Goal: Information Seeking & Learning: Find specific fact

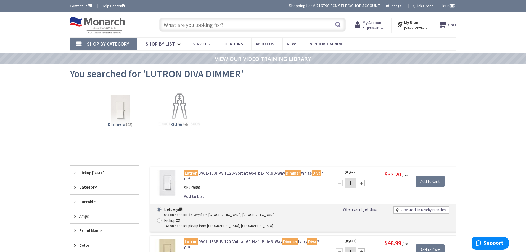
click at [187, 26] on input "text" at bounding box center [252, 25] width 186 height 14
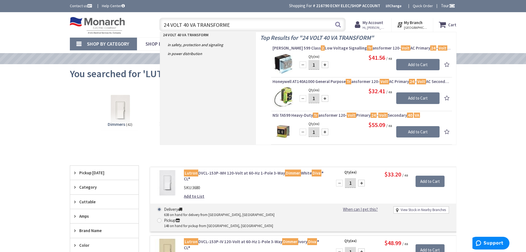
type input "24 VOLT 40 VA TRANSFORMER"
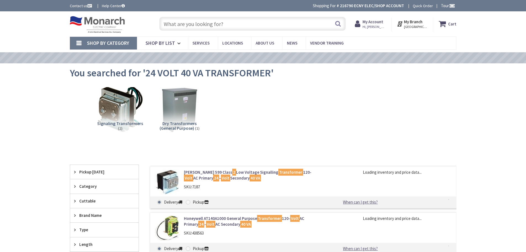
type input "[GEOGRAPHIC_DATA], [GEOGRAPHIC_DATA]"
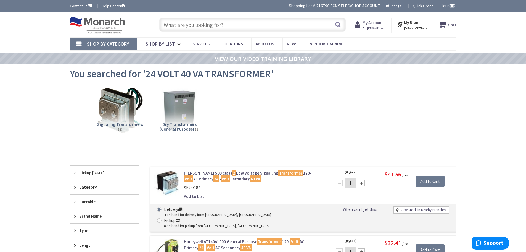
click at [124, 123] on span "Signaling Transformers" at bounding box center [120, 124] width 46 height 6
